Goal: Task Accomplishment & Management: Use online tool/utility

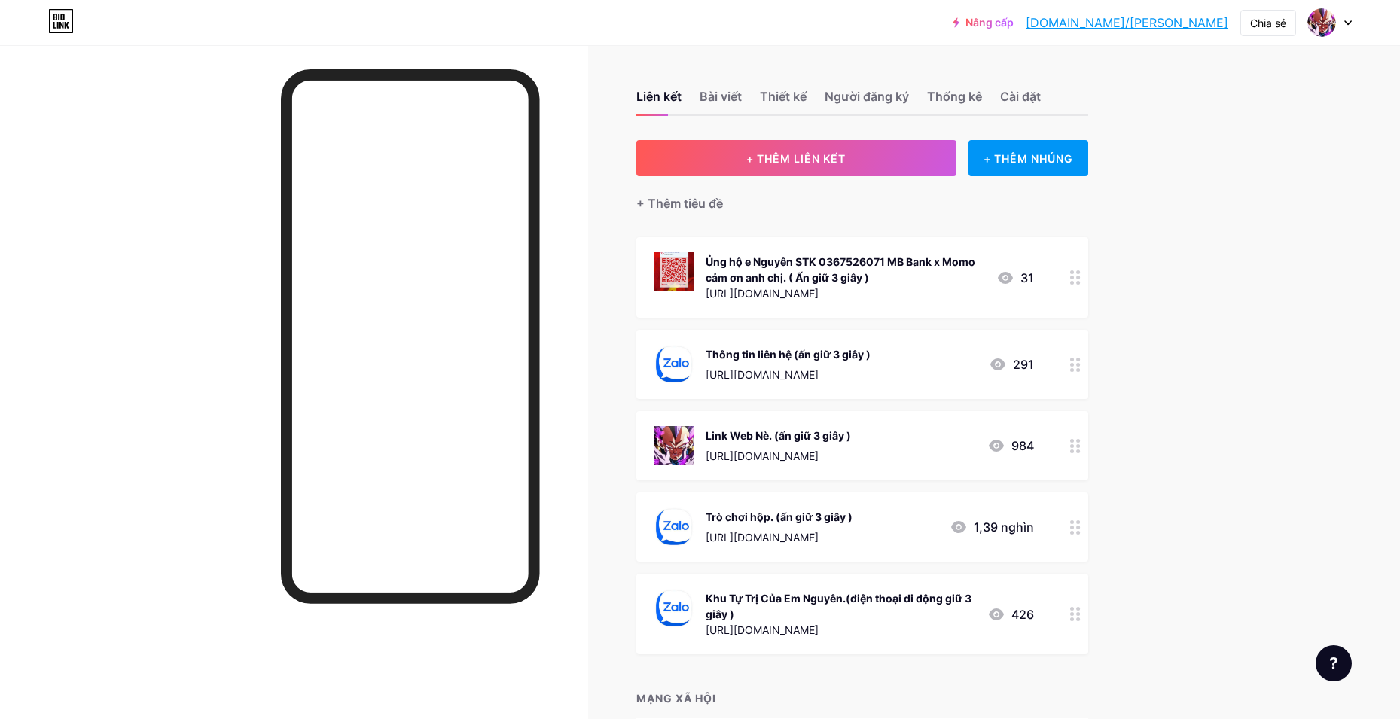
click at [1083, 457] on div at bounding box center [1076, 445] width 26 height 69
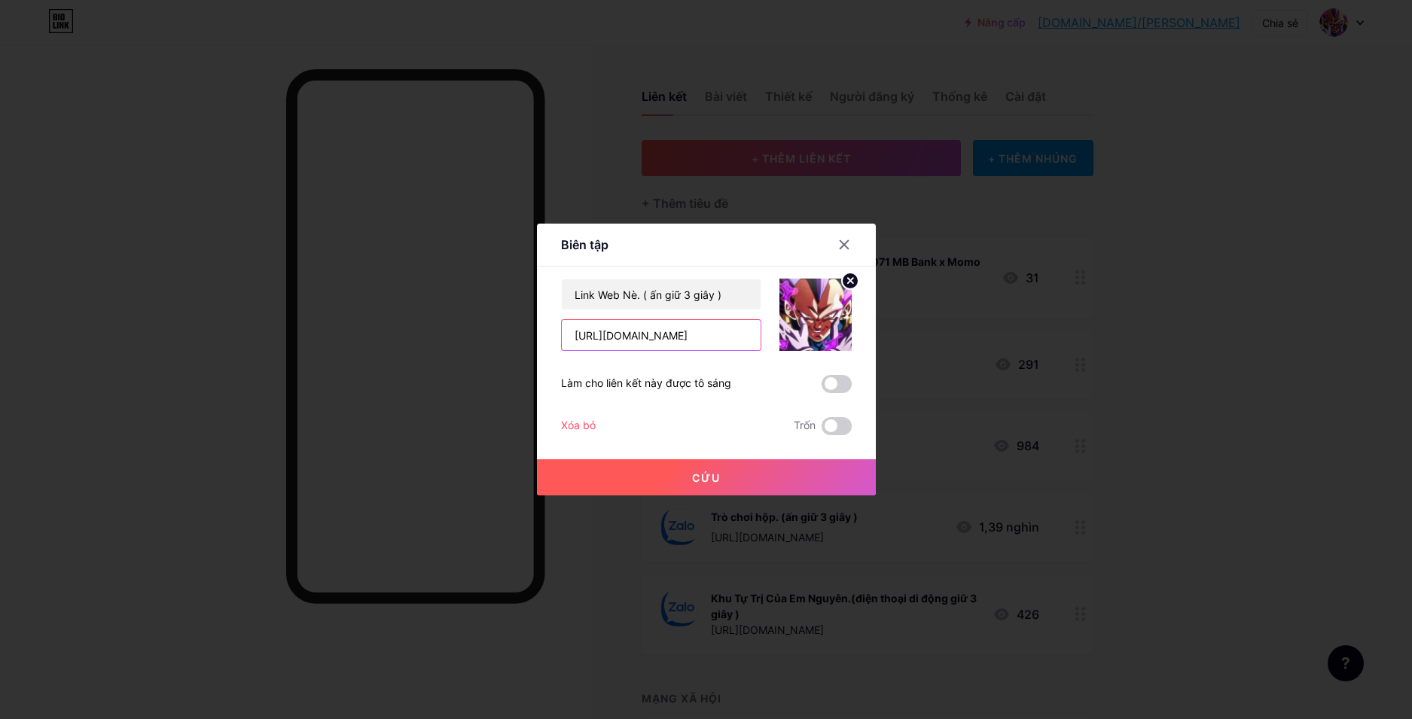
click at [633, 331] on input "https://nroblack.com/" at bounding box center [661, 335] width 199 height 30
type input "[URL][DOMAIN_NAME]"
click at [688, 487] on button "Cứu" at bounding box center [706, 478] width 339 height 36
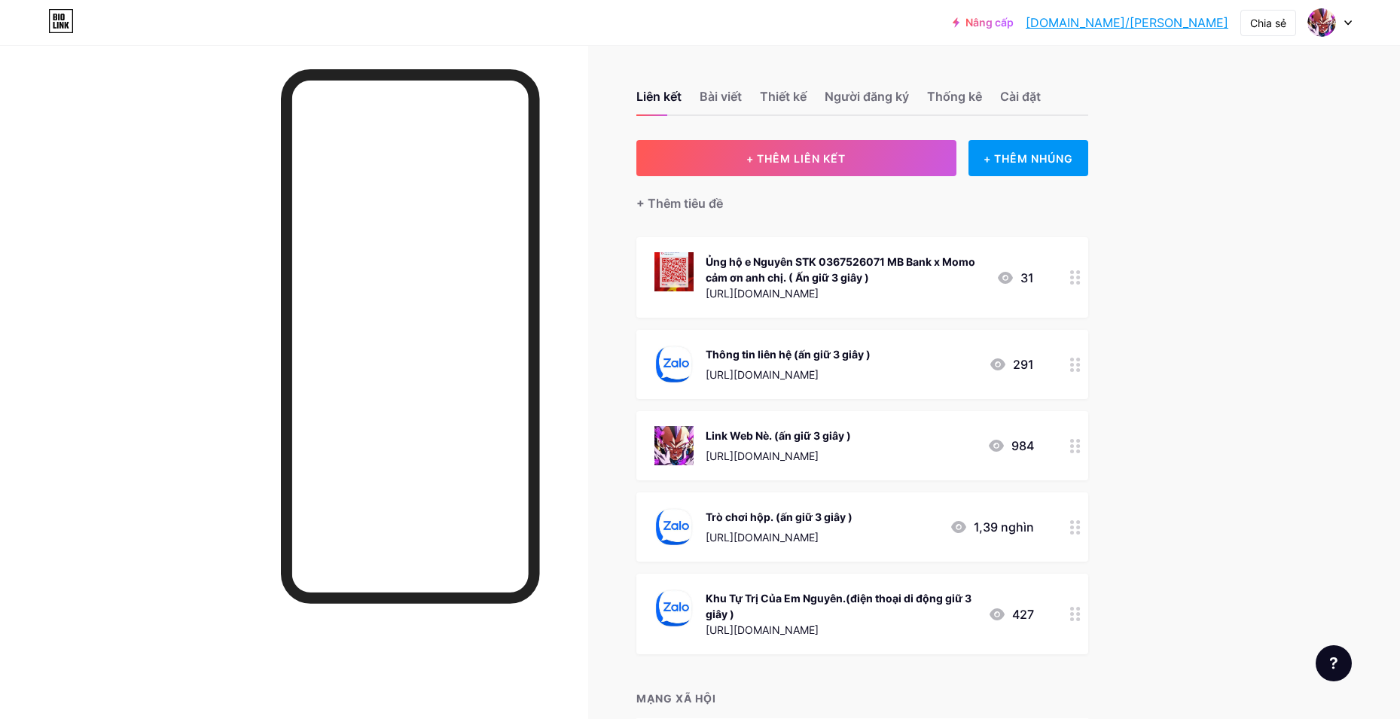
click at [1082, 500] on div at bounding box center [1076, 527] width 26 height 69
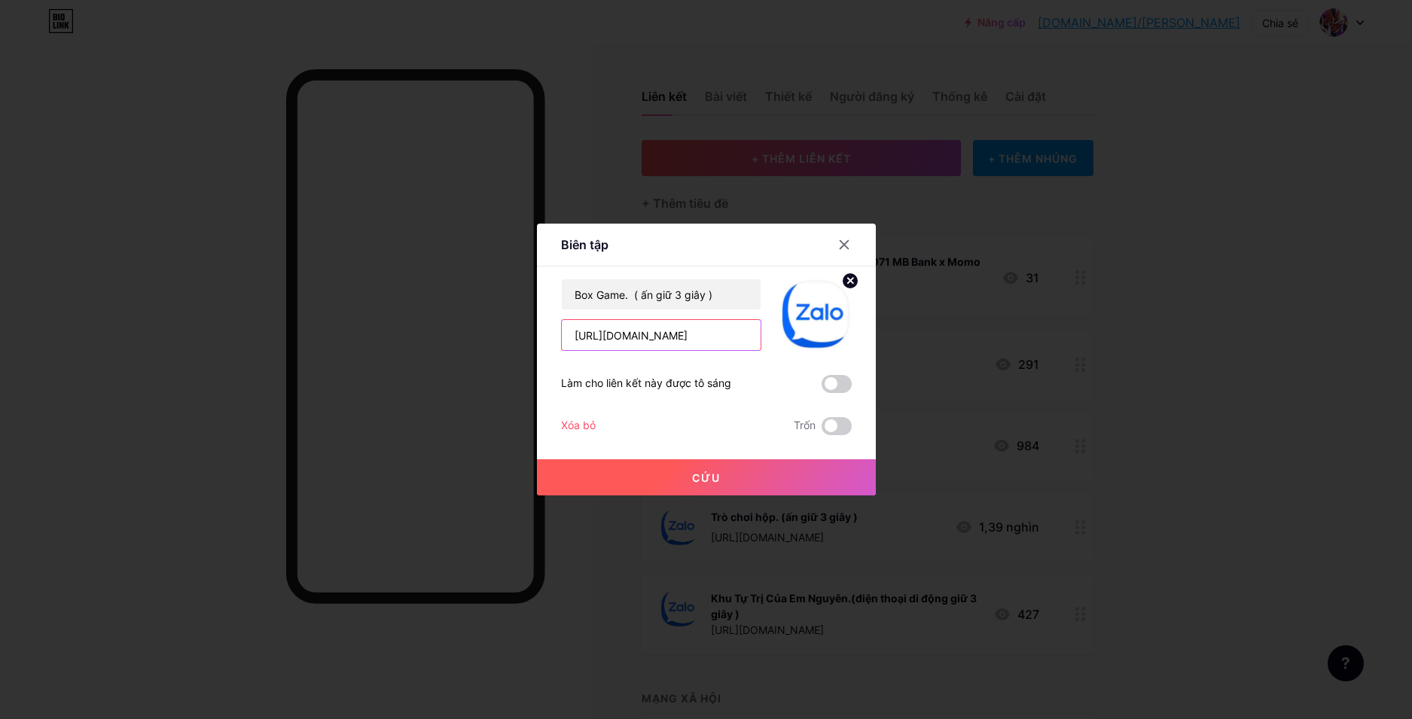
click at [725, 338] on input "[URL][DOMAIN_NAME]" at bounding box center [661, 335] width 199 height 30
paste input "vmbxyb988"
type input "[URL][DOMAIN_NAME]"
click at [657, 478] on button "Cứu" at bounding box center [706, 478] width 339 height 36
